Goal: Task Accomplishment & Management: Manage account settings

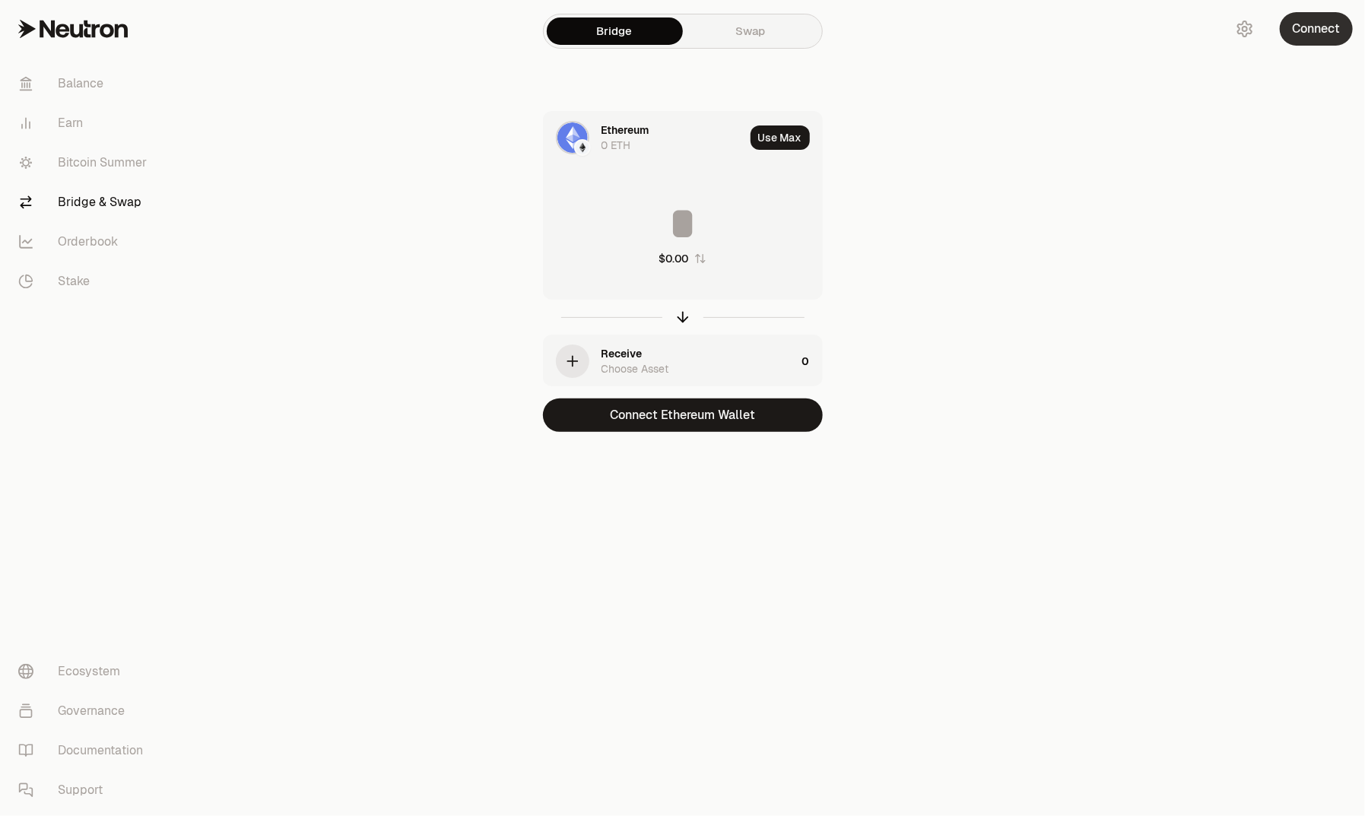
click at [1313, 33] on button "Connect" at bounding box center [1316, 28] width 73 height 33
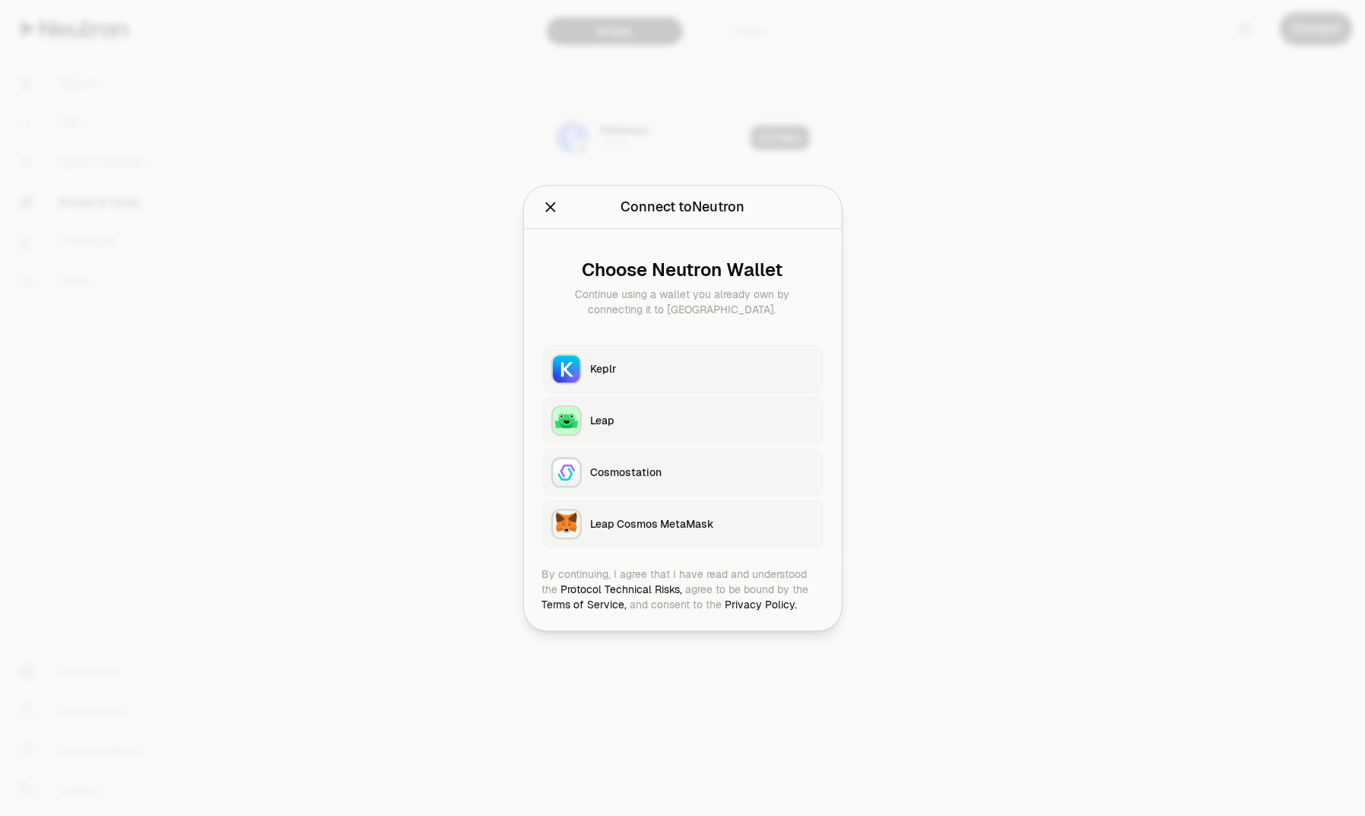
click at [642, 361] on div "Keplr" at bounding box center [703, 368] width 224 height 15
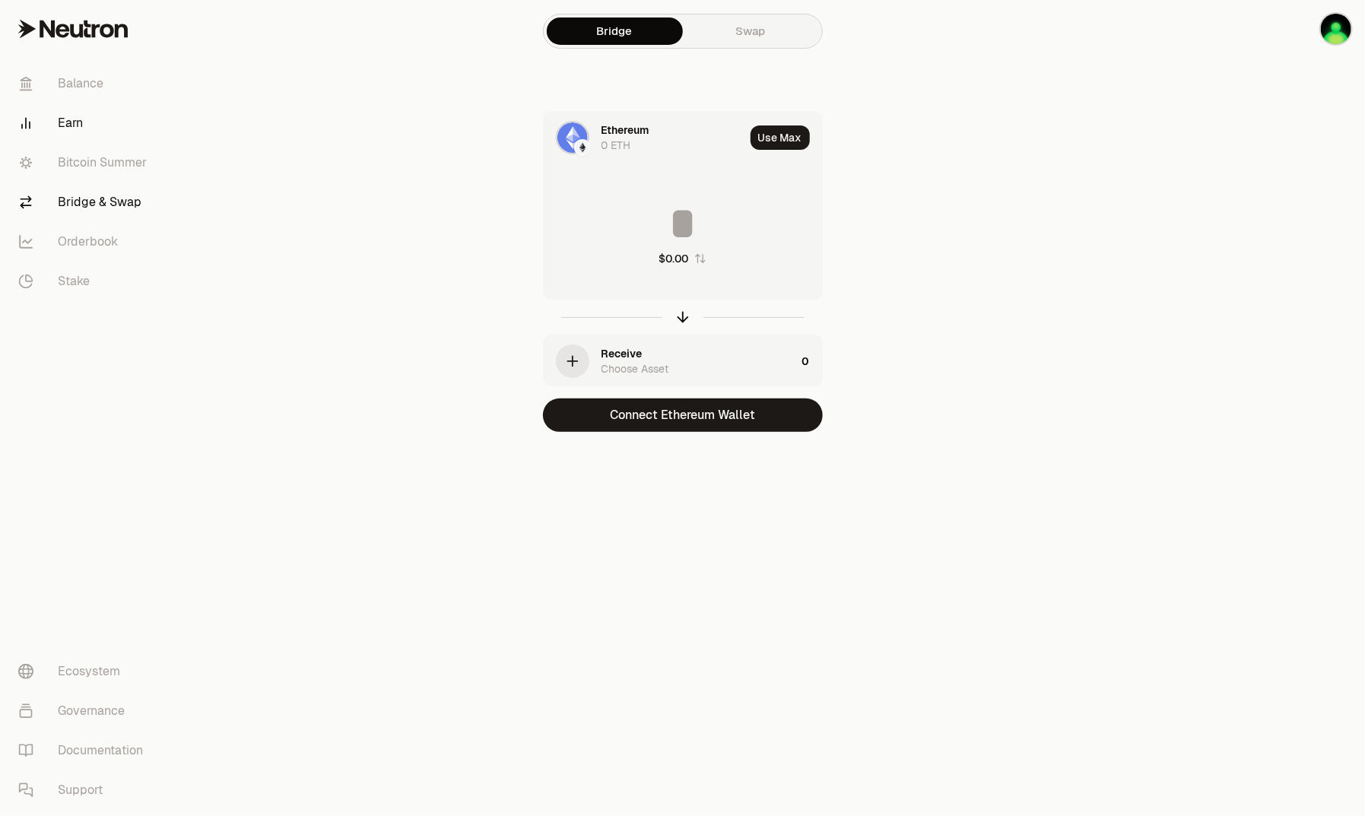
click at [72, 120] on link "Earn" at bounding box center [85, 123] width 158 height 40
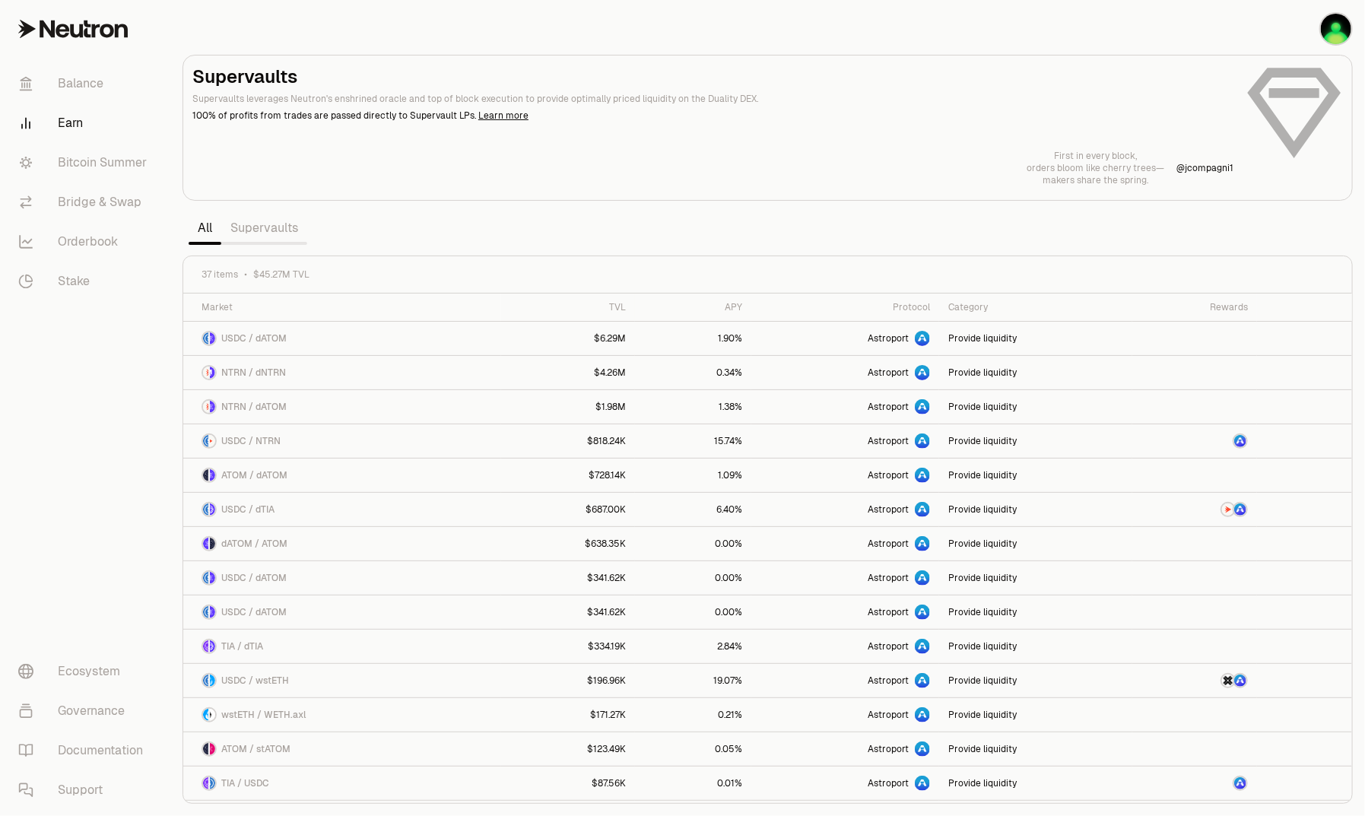
click at [256, 230] on link "Supervaults" at bounding box center [264, 228] width 86 height 30
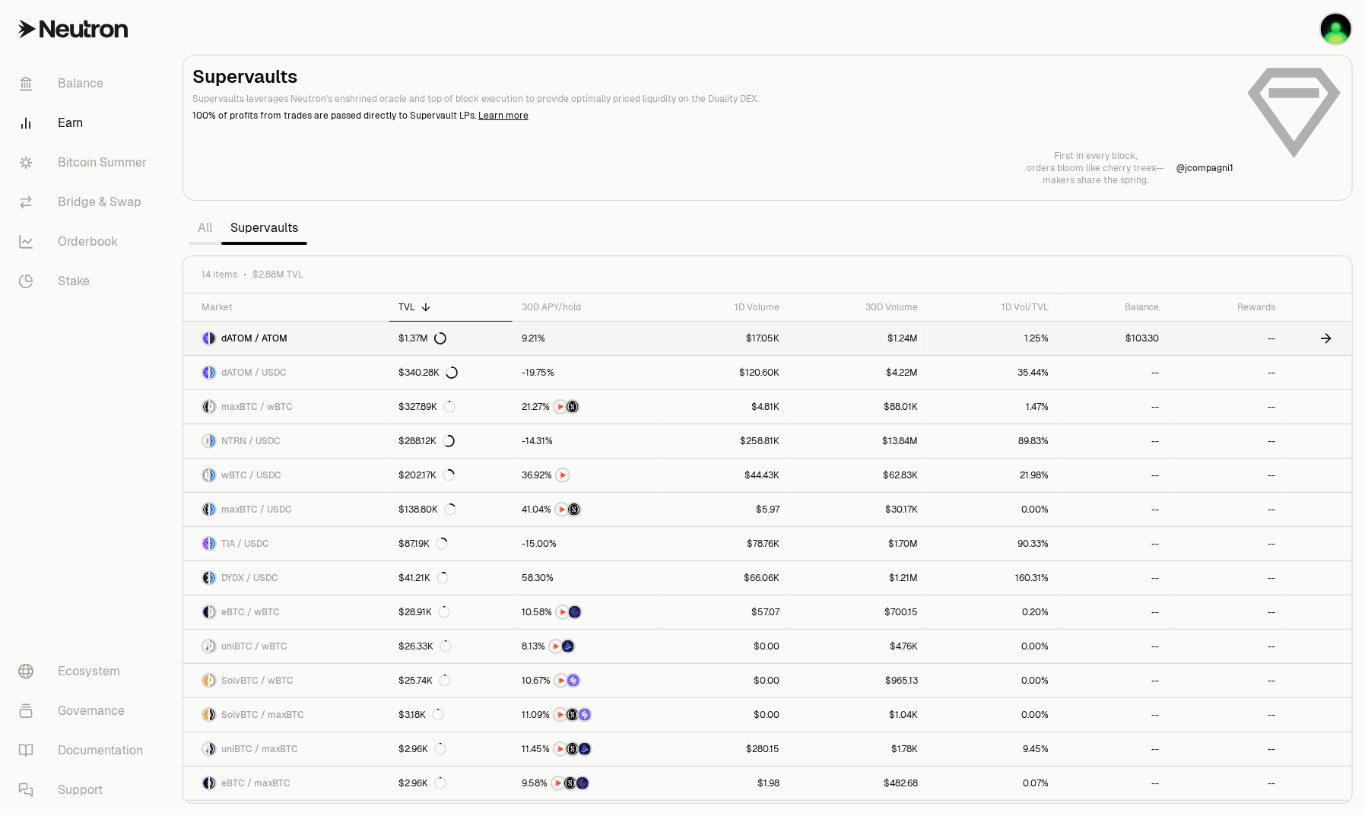
click at [245, 335] on span "dATOM / ATOM" at bounding box center [254, 338] width 66 height 12
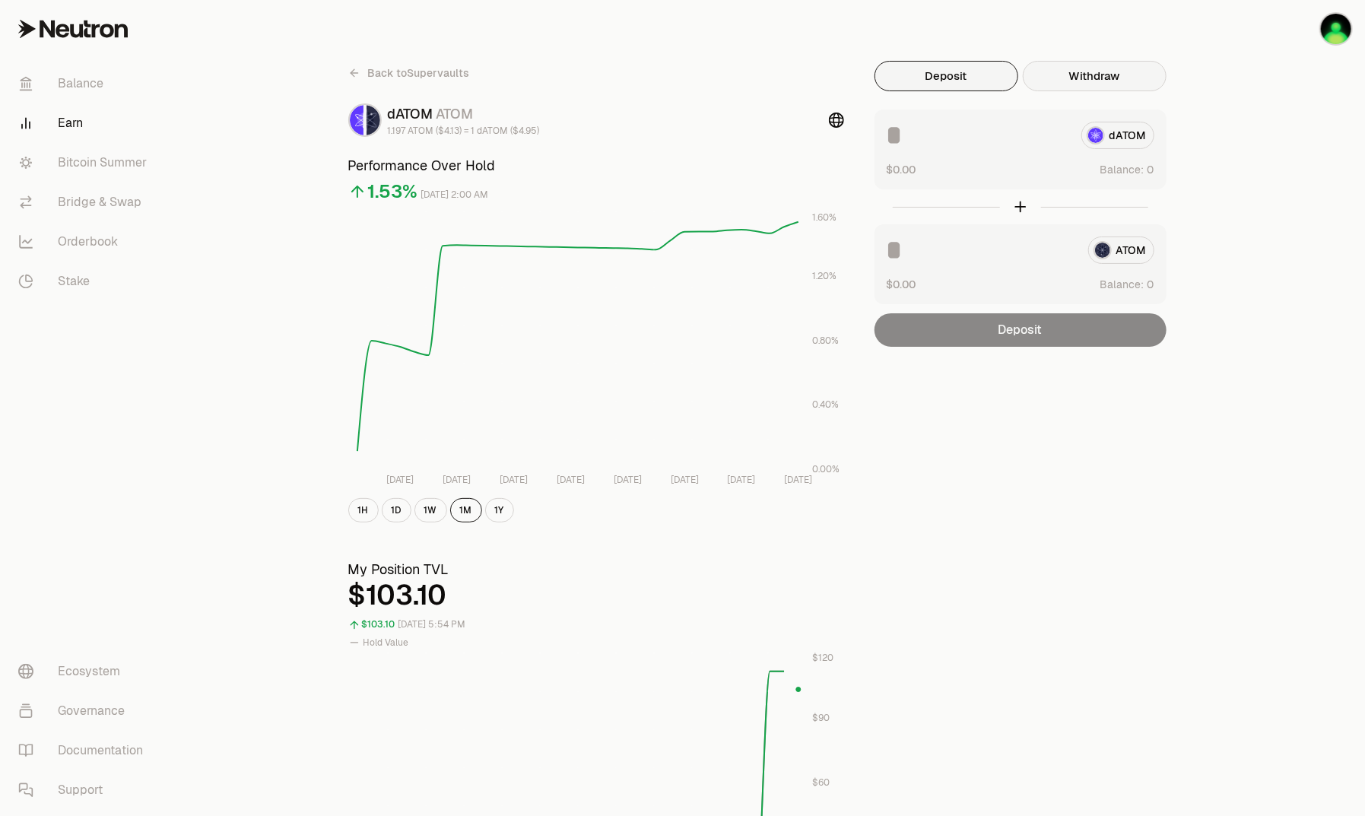
click at [1114, 75] on button "Withdraw" at bounding box center [1095, 76] width 144 height 30
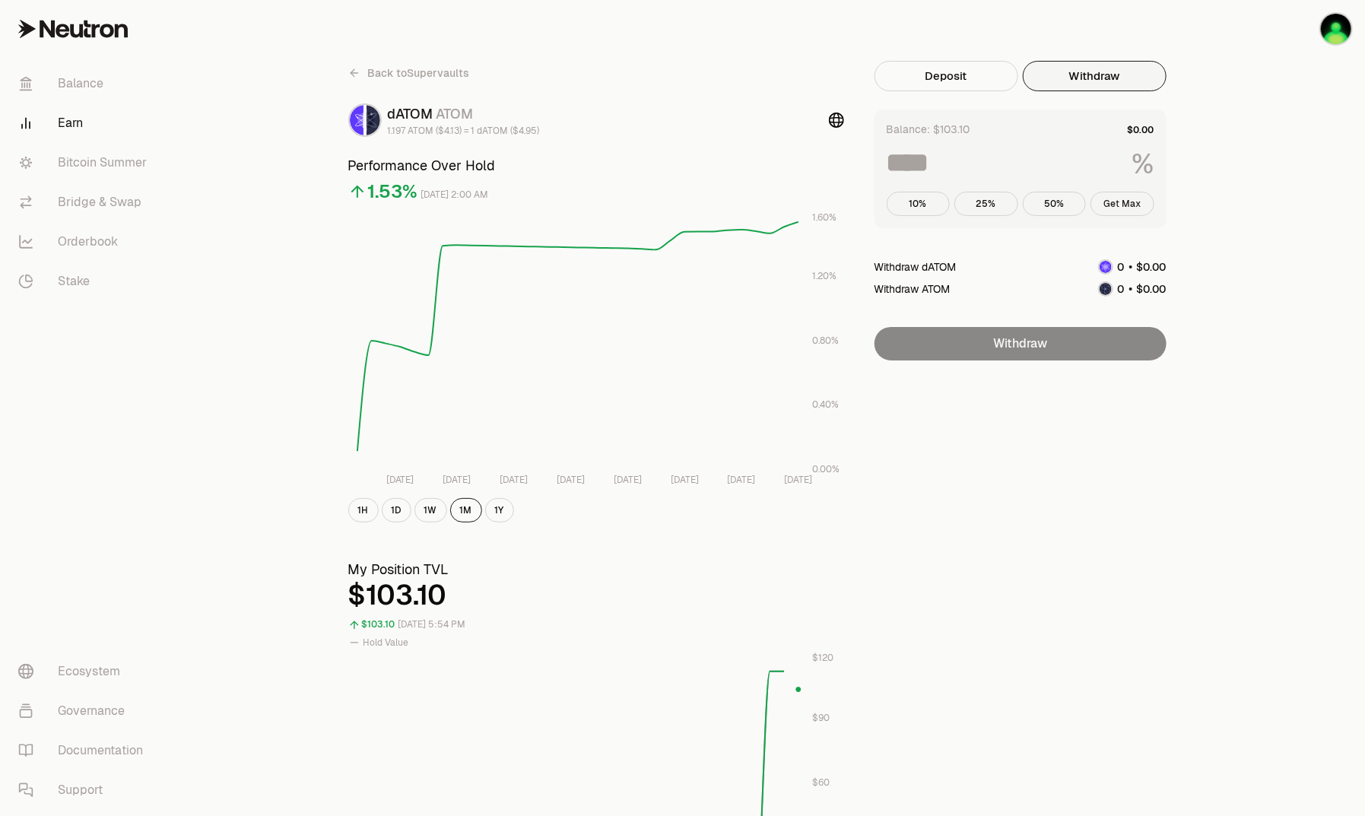
click at [1127, 207] on button "Get Max" at bounding box center [1123, 204] width 64 height 24
type input "***"
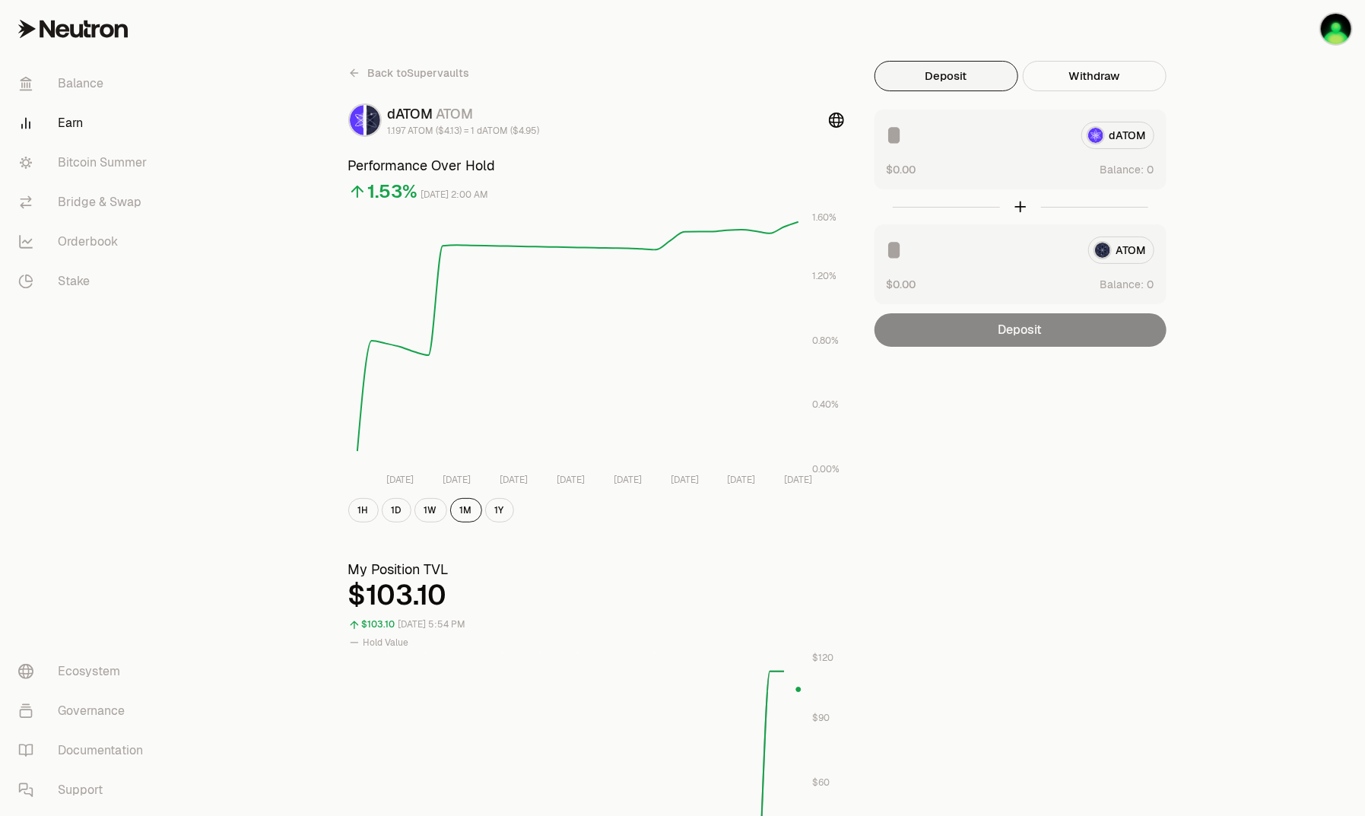
click at [943, 81] on button "Deposit" at bounding box center [947, 76] width 144 height 30
